Goal: Task Accomplishment & Management: Manage account settings

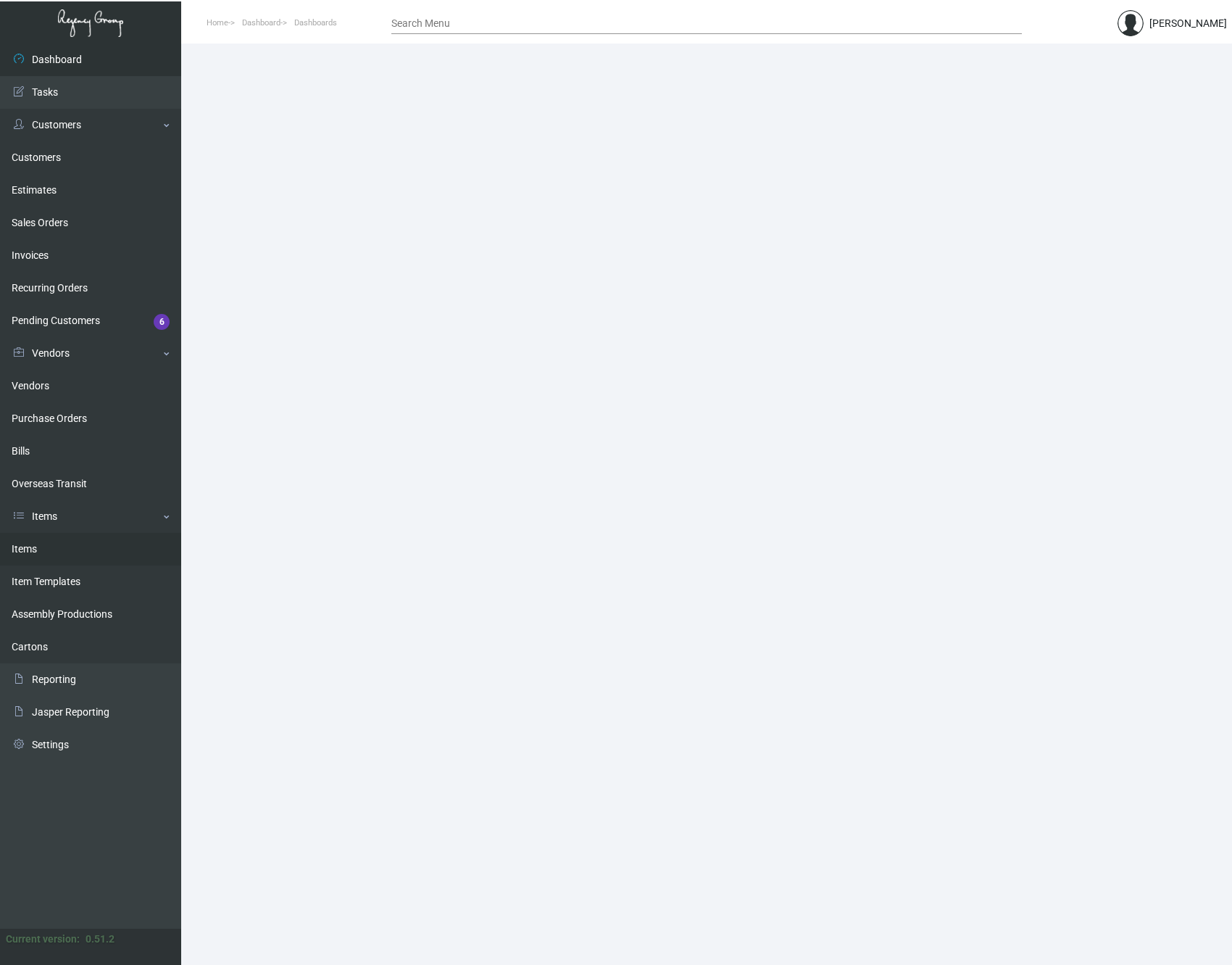
click at [34, 553] on link "Items" at bounding box center [90, 550] width 181 height 33
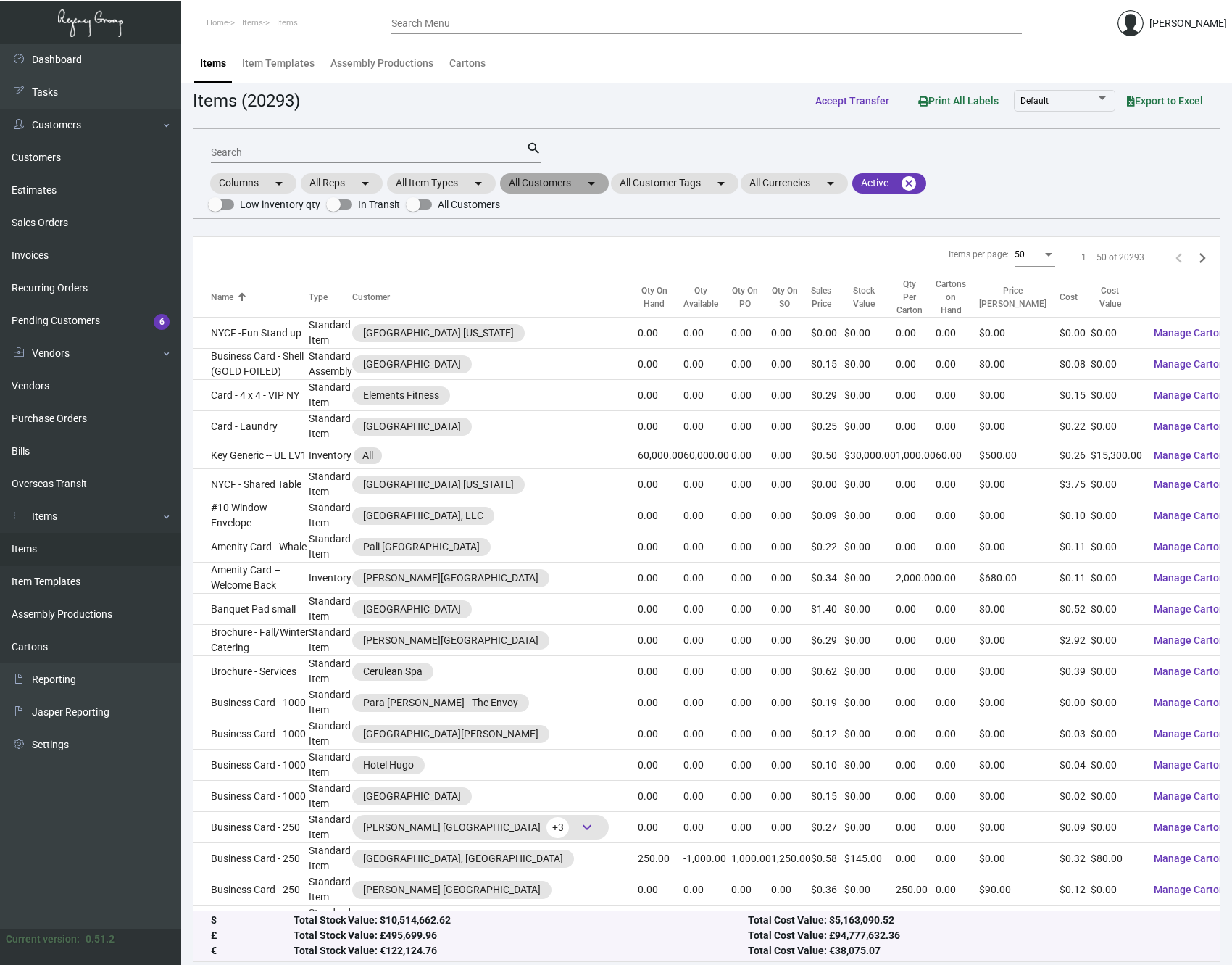
click at [548, 182] on mat-chip "All Customers arrow_drop_down" at bounding box center [554, 183] width 108 height 20
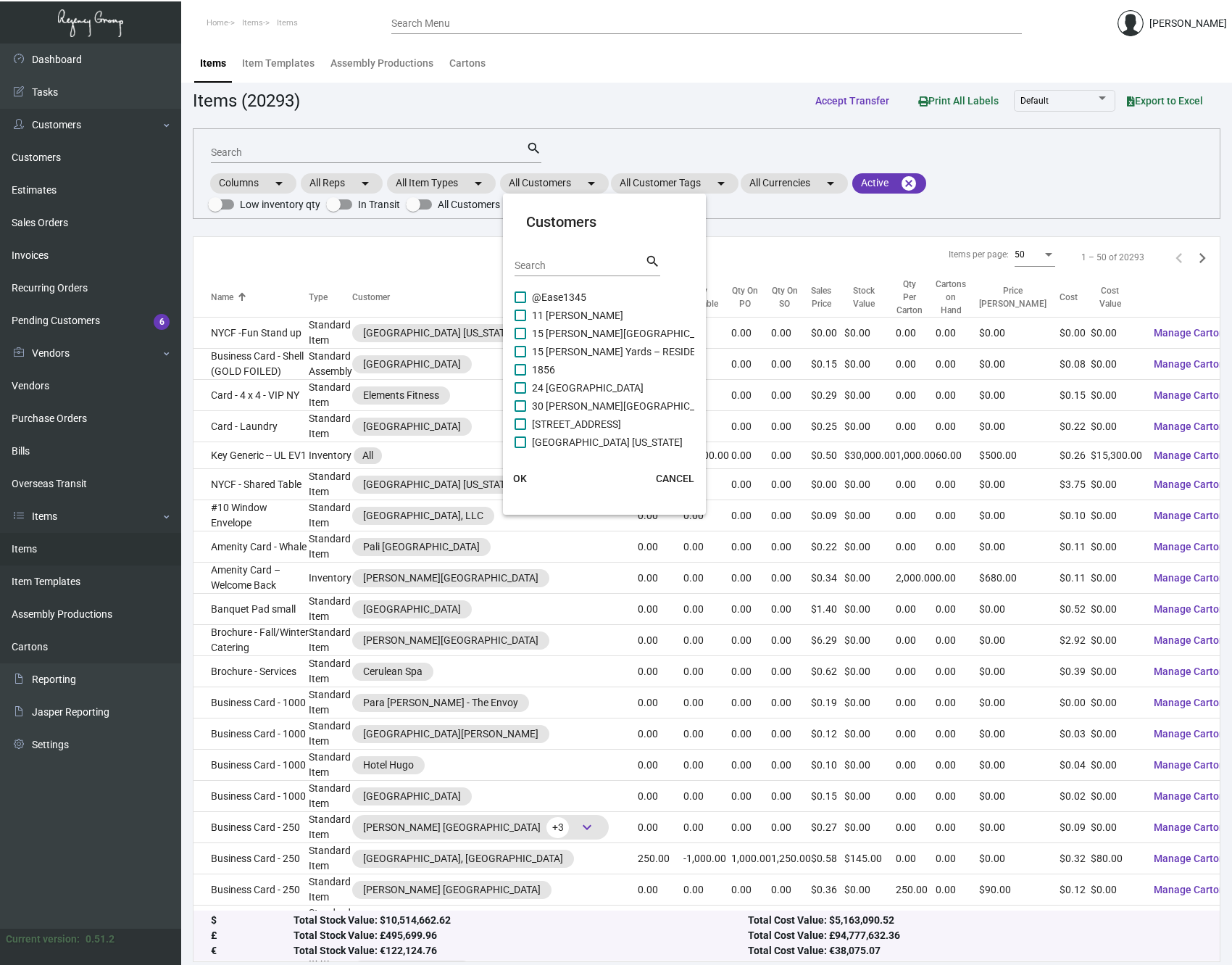
click at [556, 264] on input "Search" at bounding box center [580, 266] width 130 height 12
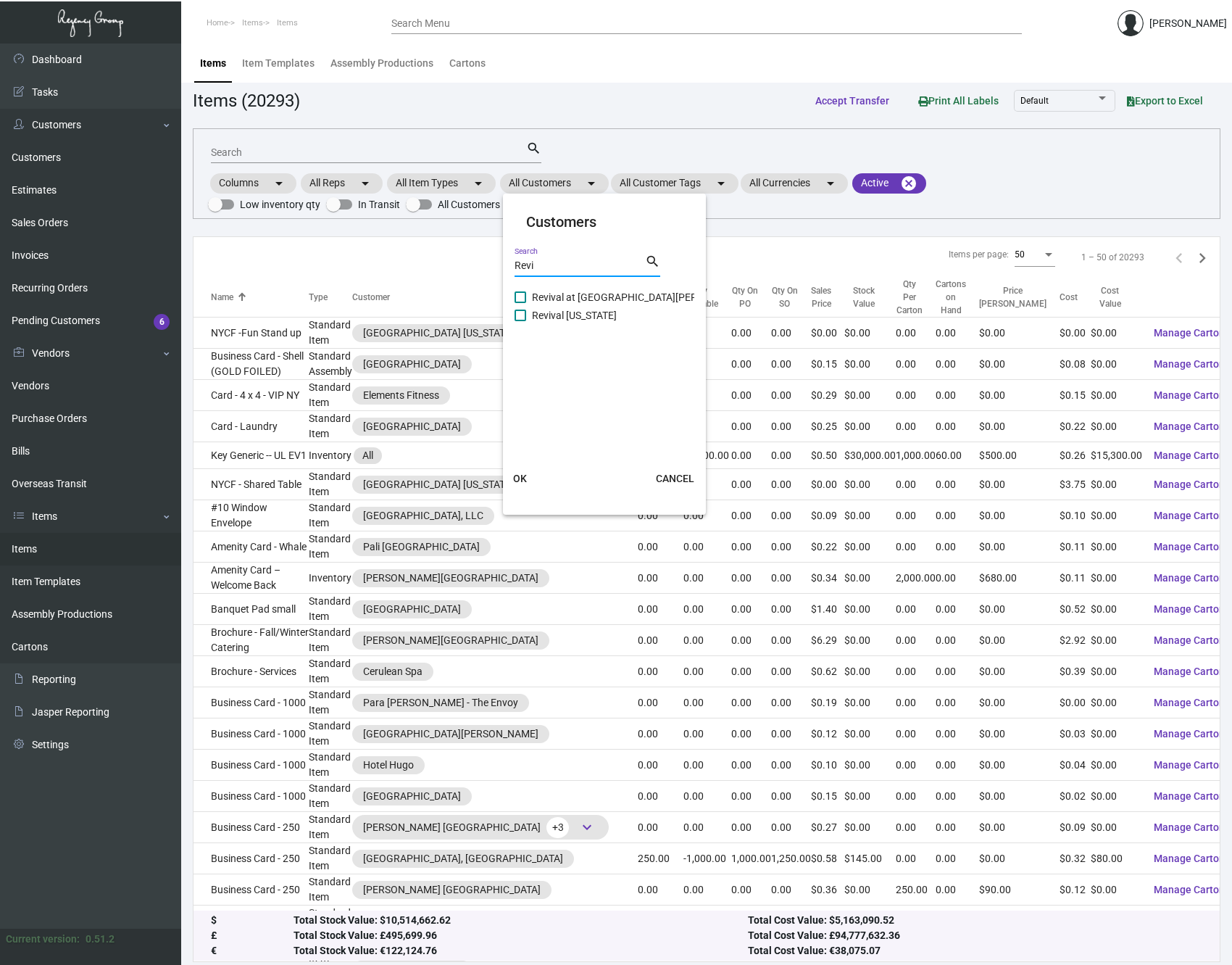
type input "Revi"
click at [522, 300] on span at bounding box center [521, 297] width 12 height 12
click at [521, 303] on input "Revival at [GEOGRAPHIC_DATA][PERSON_NAME]" at bounding box center [520, 303] width 1 height 1
checkbox input "true"
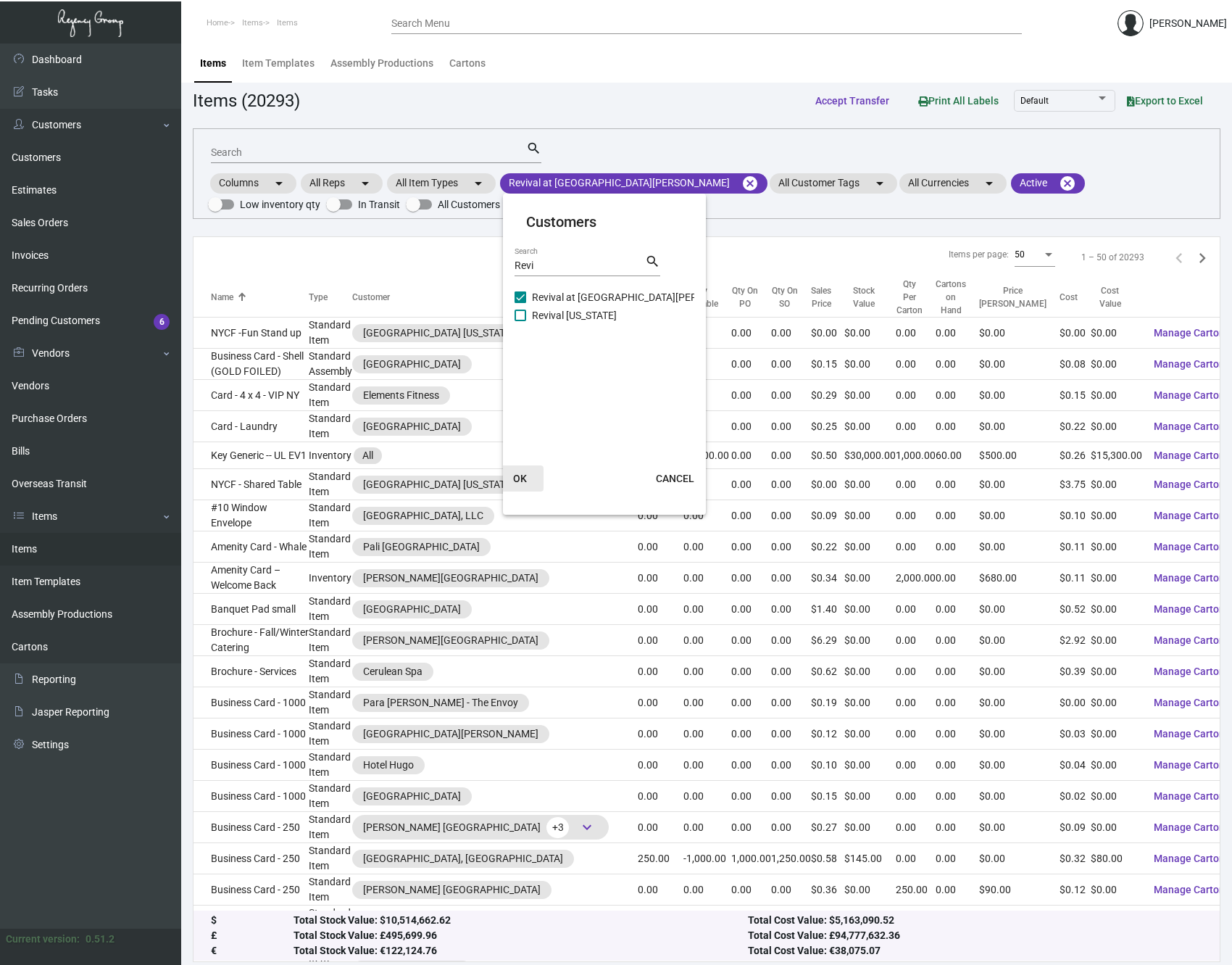
click at [519, 485] on button "OK" at bounding box center [521, 478] width 46 height 26
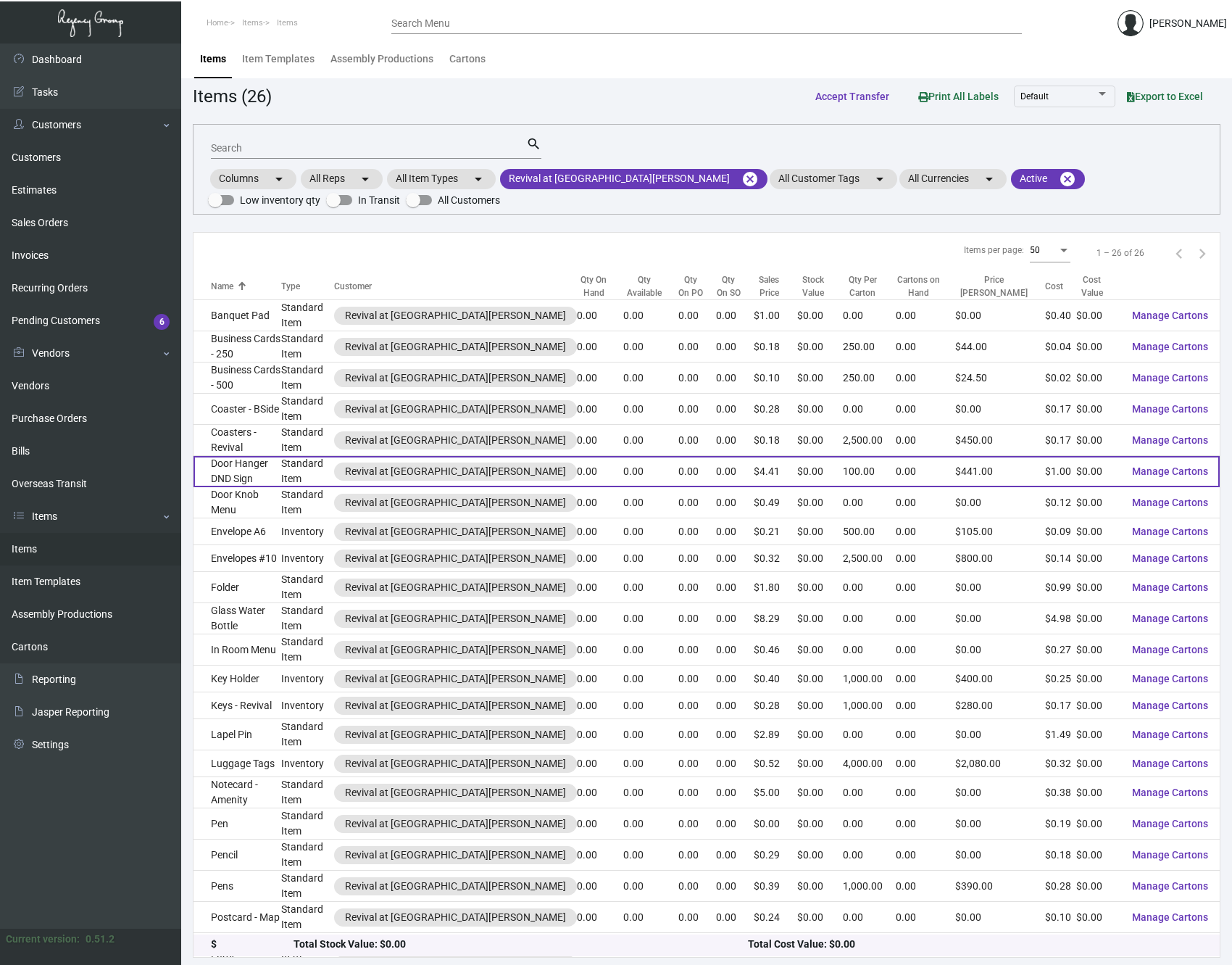
click at [258, 464] on td "Door Hanger DND Sign" at bounding box center [237, 471] width 87 height 32
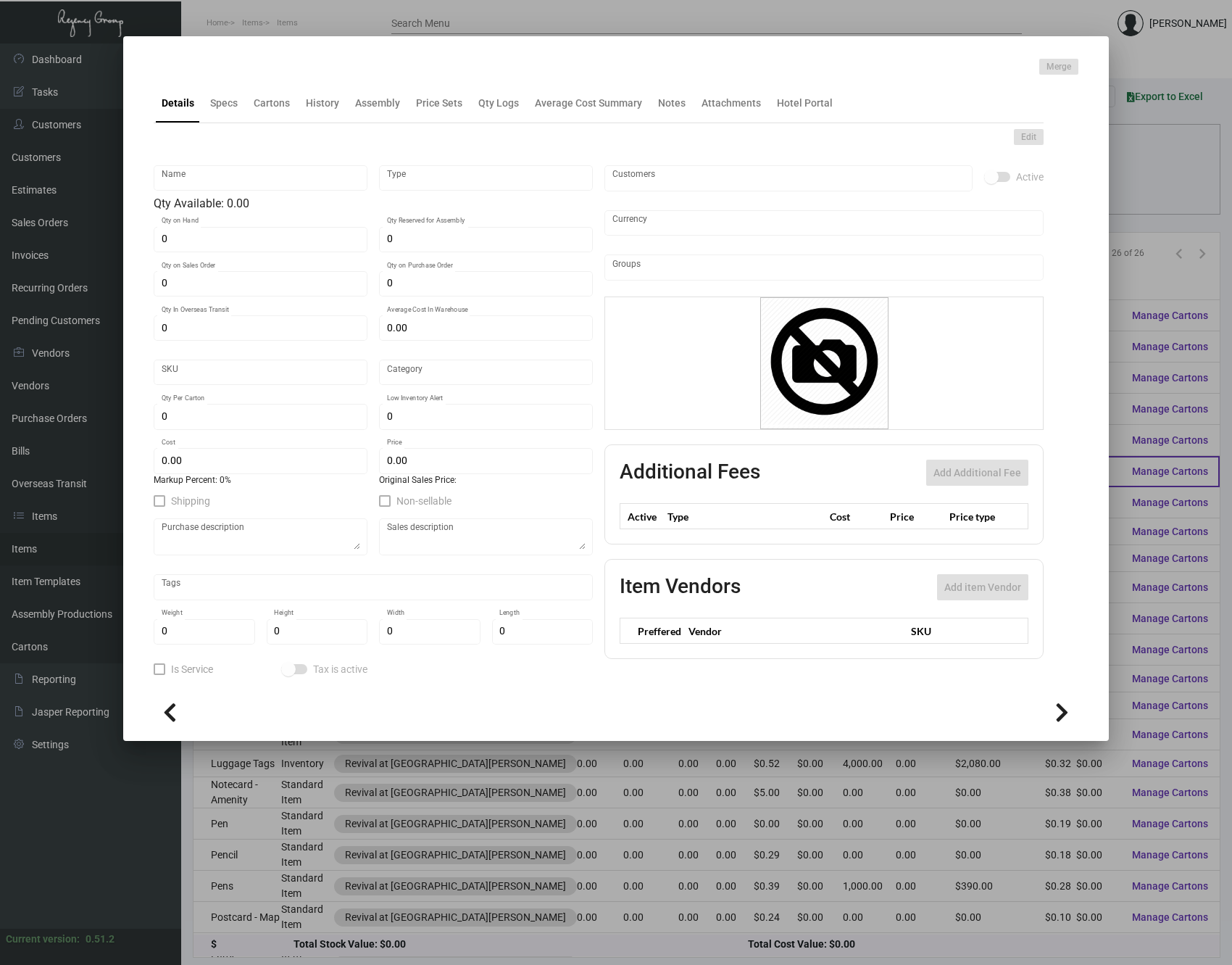
type input "Door Hanger DND Sign"
type input "Standard Item"
type input "$ 0.00"
type input "2764"
type input "Standard"
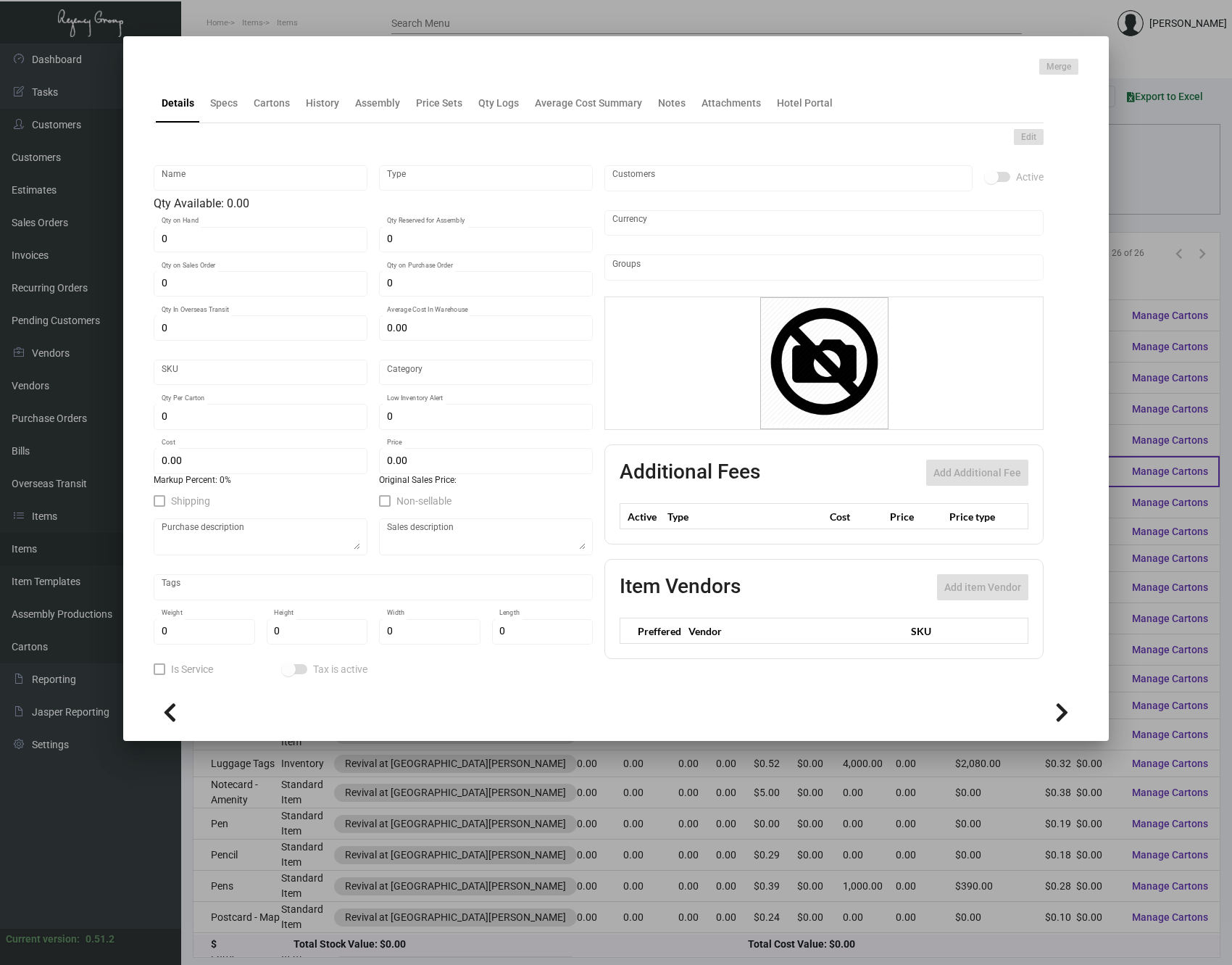
type input "100"
type input "$ 0.995"
type input "$ 4.41"
type textarea "Door Hangers DND Sign 3.5x8, printing 2 colors 2 sides, on #30 mill PVC with du…"
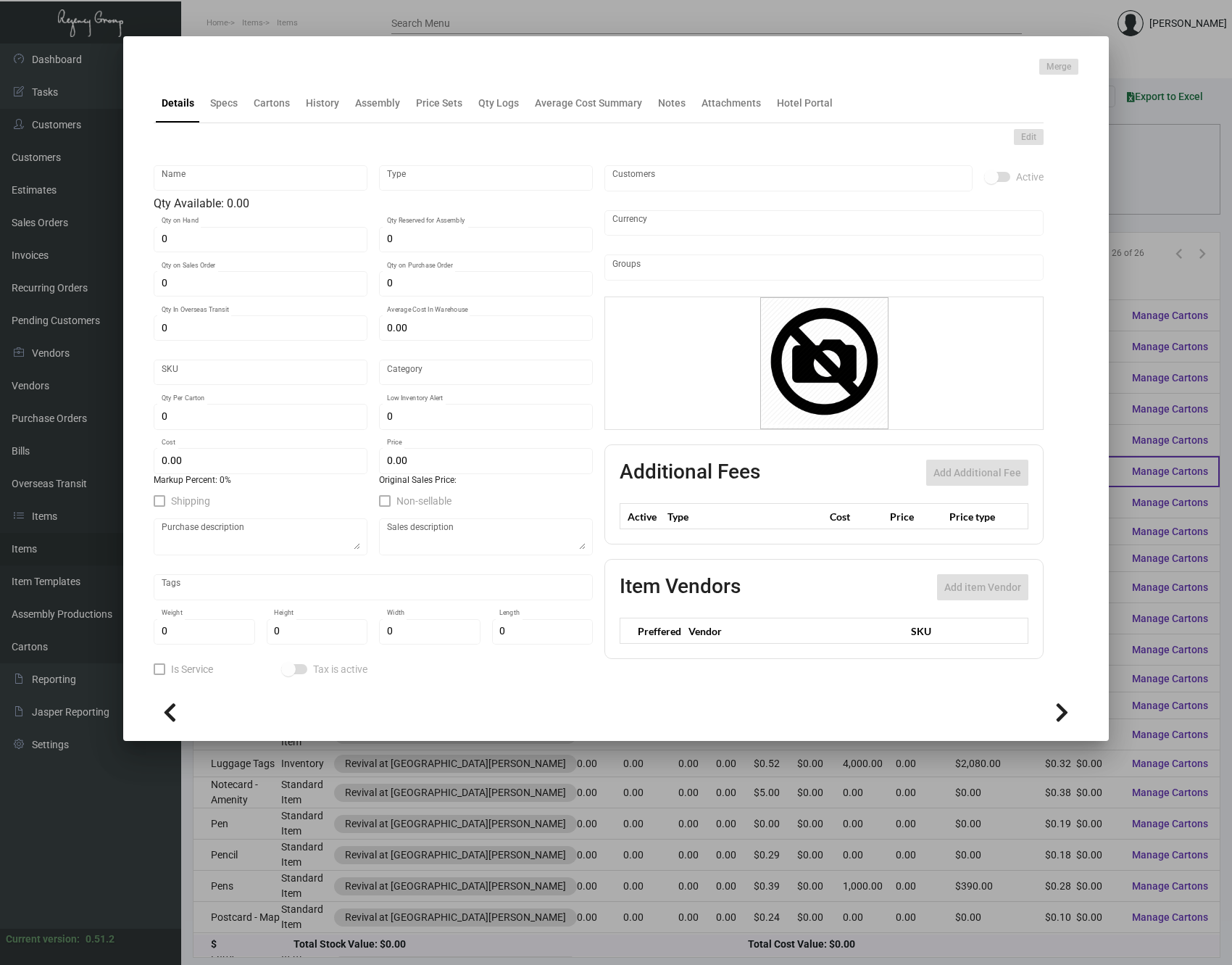
checkbox input "true"
type input "United States Dollar $"
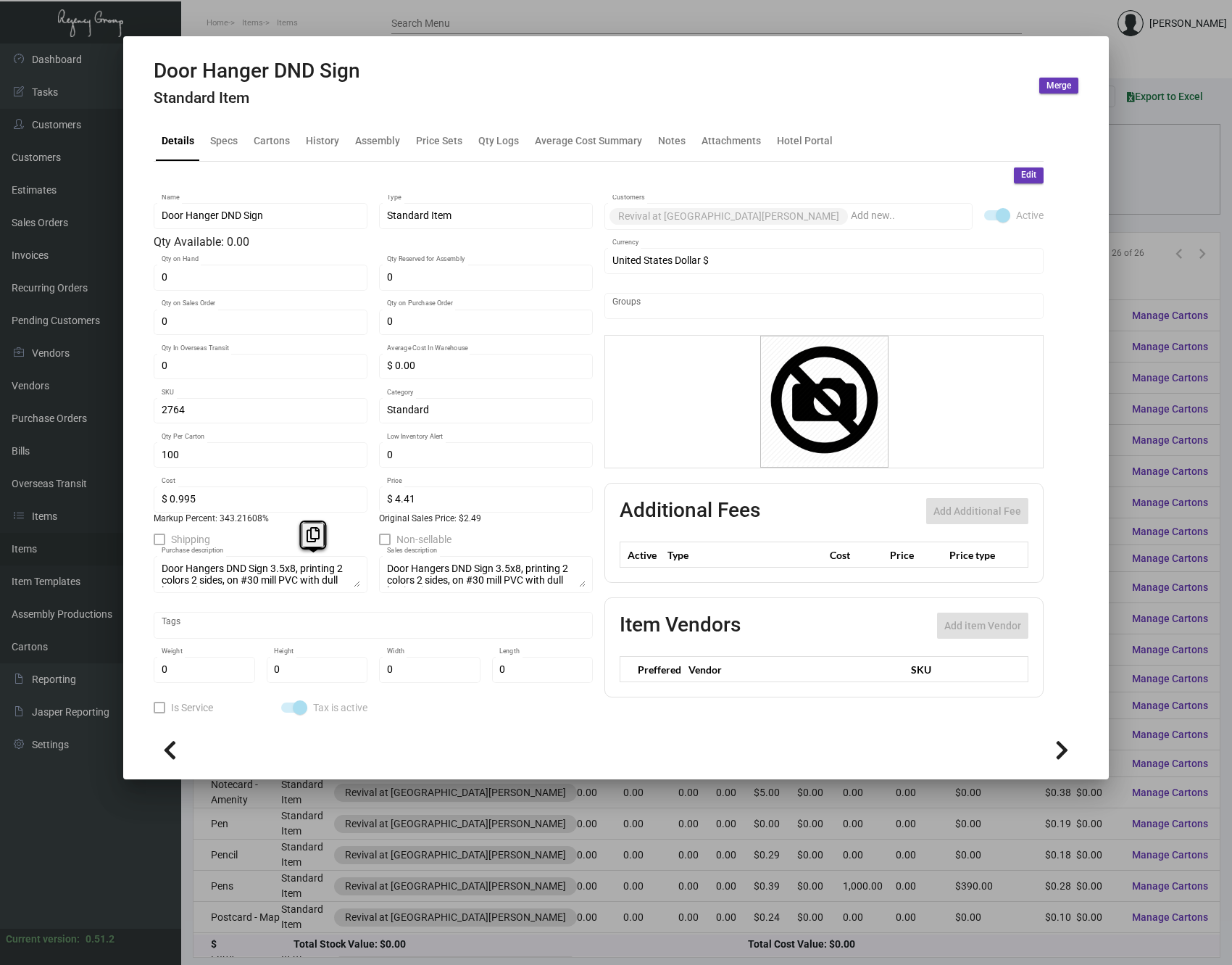
click at [157, 546] on div "Door Hanger DND Sign Name Standard Item Type Qty Available: 0.00 0 Qty on Hand …" at bounding box center [373, 455] width 439 height 521
